Goal: Find specific fact: Find specific page/section

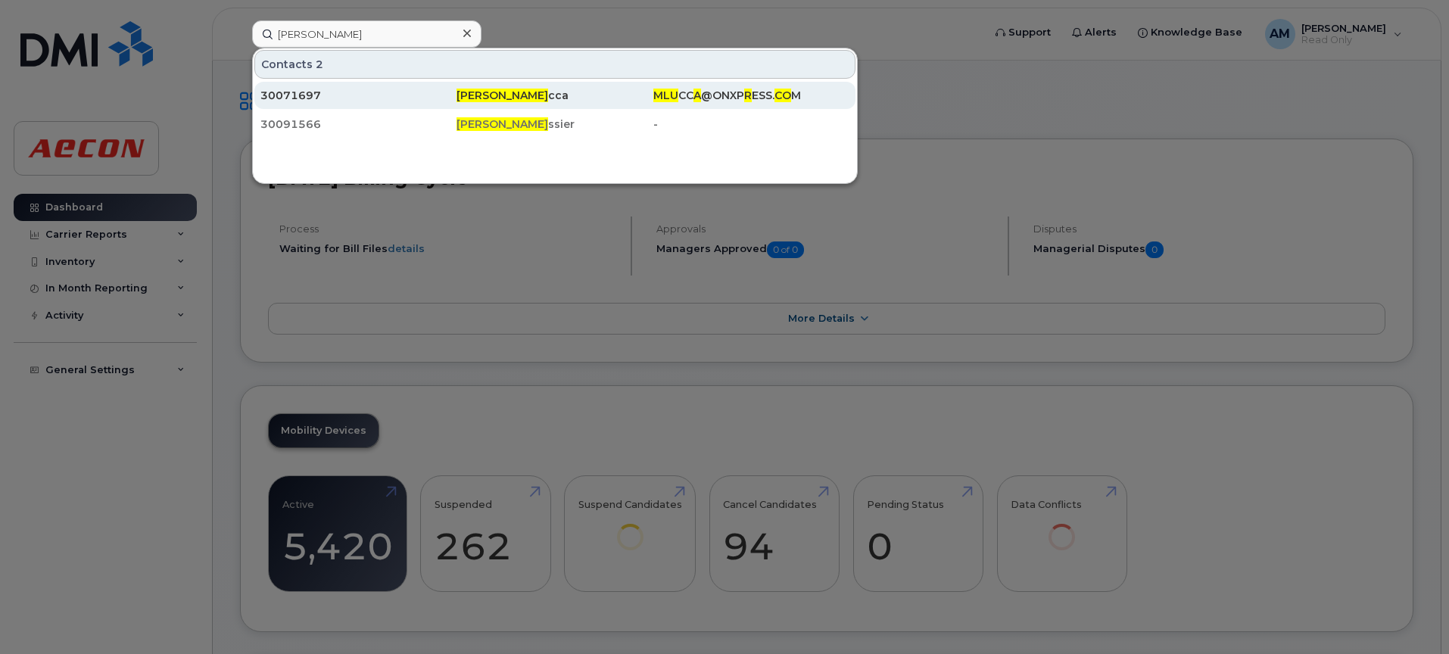
type input "[PERSON_NAME]"
click at [315, 98] on div "30071697" at bounding box center [358, 95] width 196 height 15
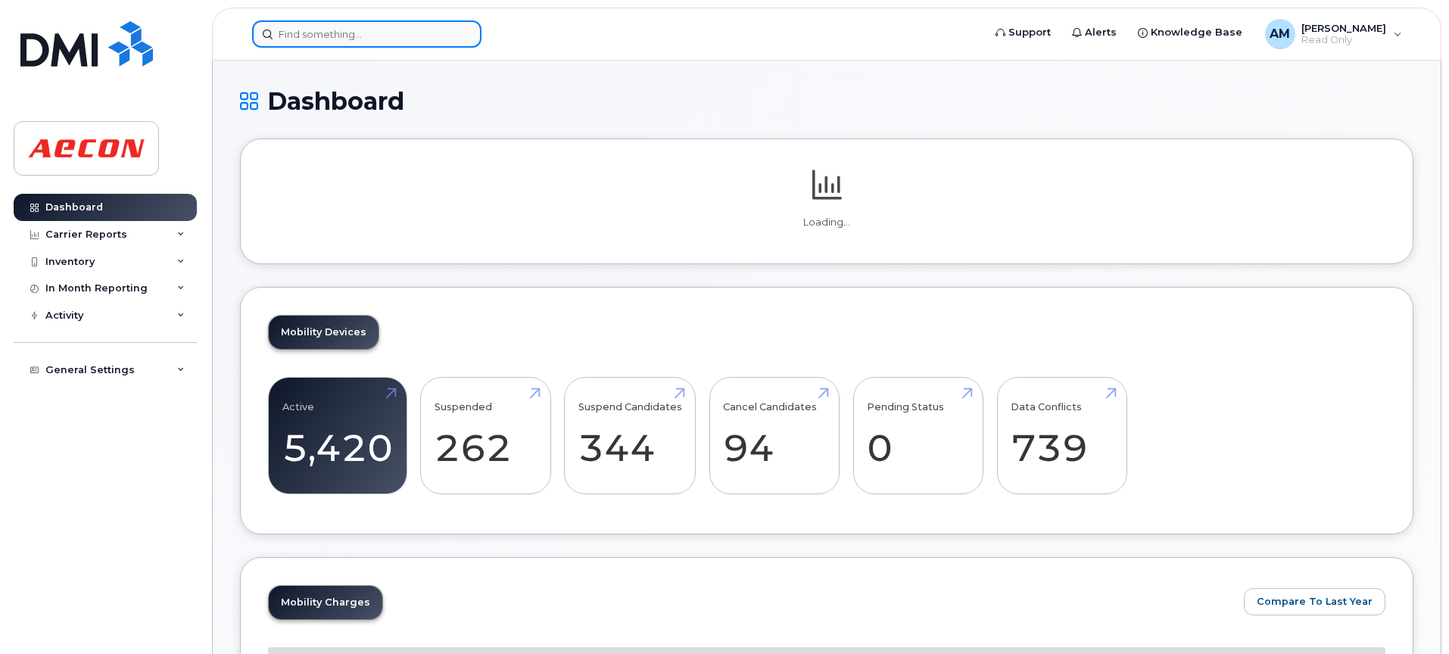
click at [319, 34] on input at bounding box center [366, 33] width 229 height 27
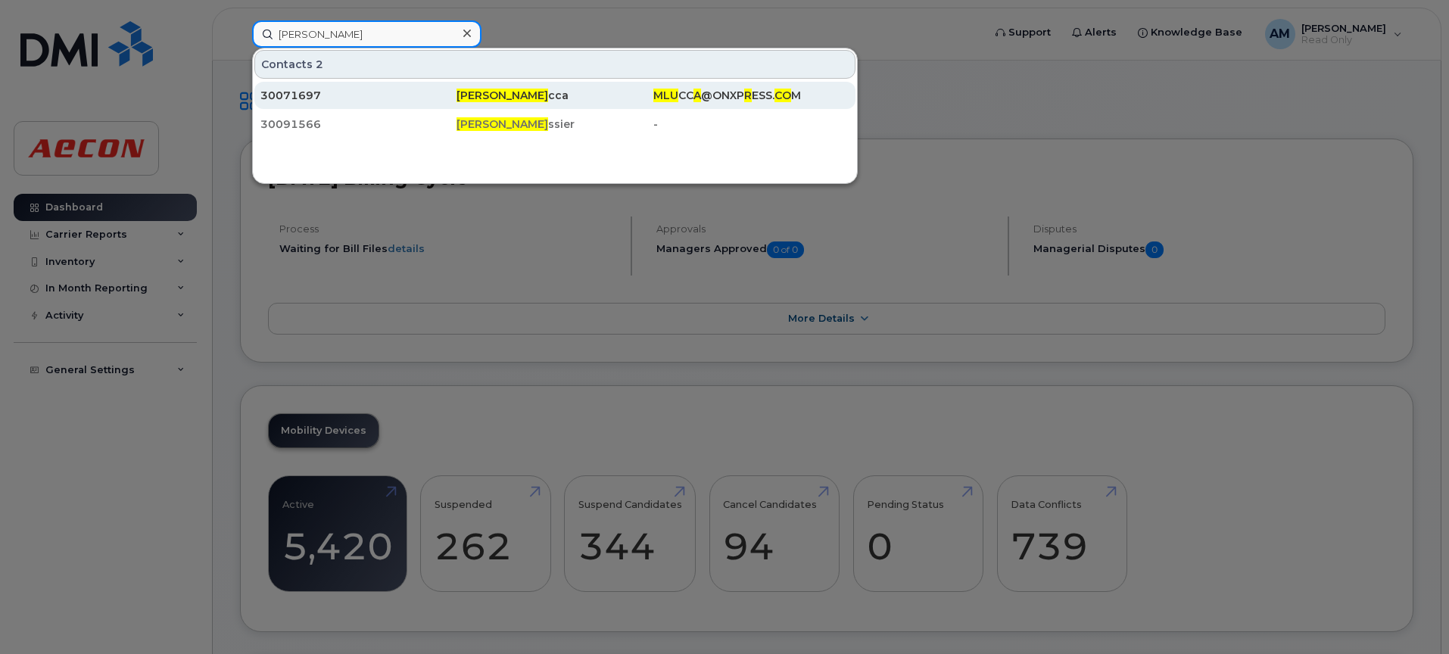
type input "[PERSON_NAME]"
click at [400, 92] on div "30071697" at bounding box center [358, 95] width 196 height 15
